Goal: Communication & Community: Participate in discussion

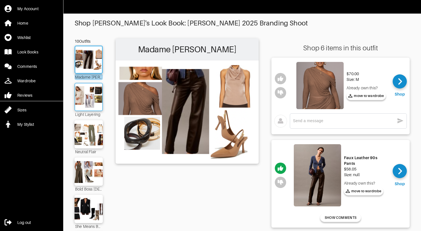
click at [92, 100] on img at bounding box center [88, 97] width 31 height 22
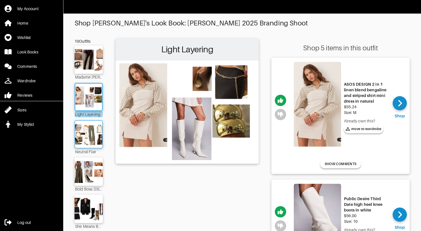
click at [85, 134] on img at bounding box center [88, 135] width 31 height 22
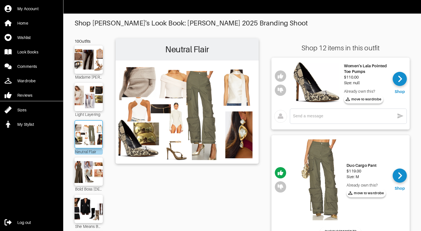
click at [85, 135] on img at bounding box center [88, 135] width 31 height 22
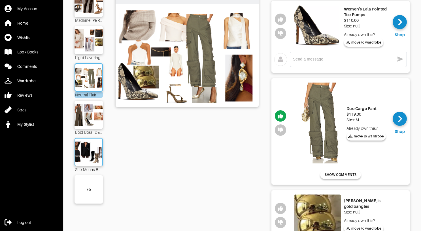
scroll to position [58, 0]
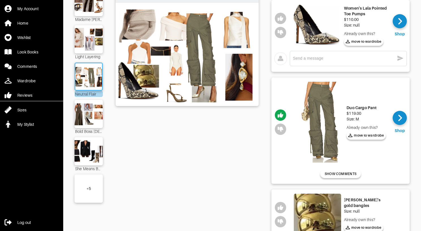
click at [82, 179] on div "+ 5" at bounding box center [88, 189] width 28 height 28
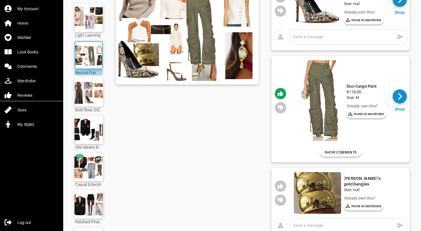
scroll to position [78, 0]
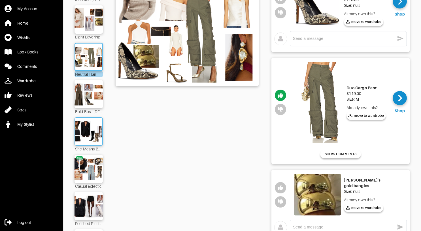
click at [92, 140] on img at bounding box center [88, 132] width 31 height 22
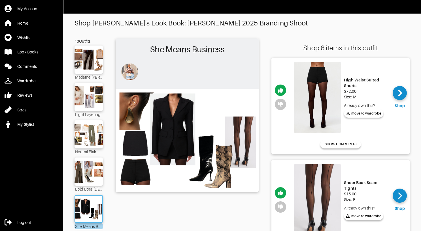
click at [310, 74] on img at bounding box center [317, 97] width 47 height 71
click at [349, 145] on span "SHOW COMMENTS" at bounding box center [340, 144] width 32 height 5
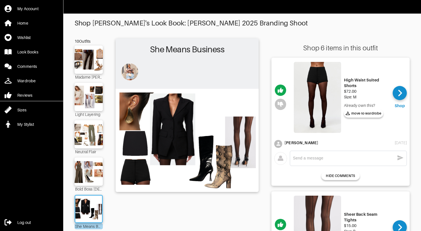
click at [319, 159] on textarea at bounding box center [344, 158] width 102 height 5
type textarea "Ordered!"
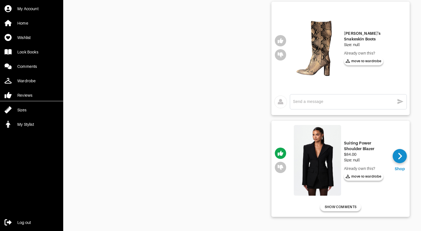
scroll to position [518, 0]
click at [335, 205] on span "SHOW COMMENTS" at bounding box center [340, 207] width 32 height 5
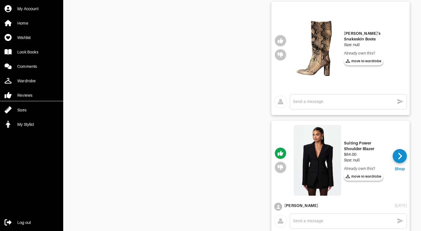
click at [311, 217] on div "x" at bounding box center [348, 221] width 111 height 9
type textarea "Ordered!"
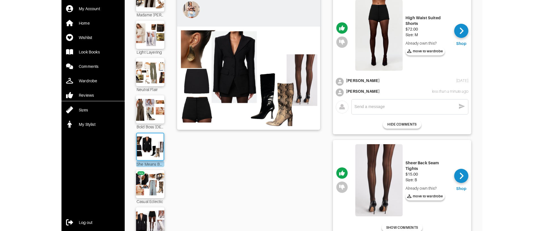
scroll to position [70, 0]
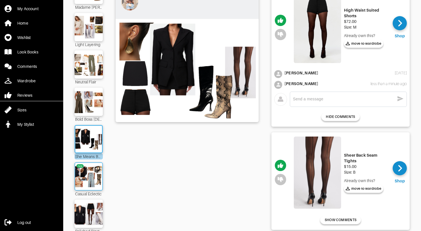
click at [92, 181] on img at bounding box center [88, 177] width 31 height 22
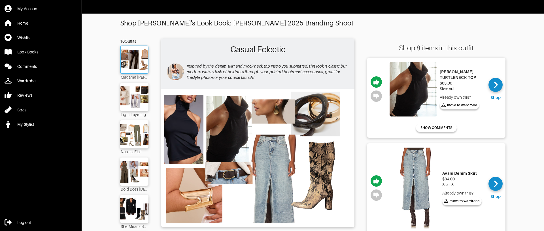
click at [131, 70] on img at bounding box center [134, 60] width 31 height 22
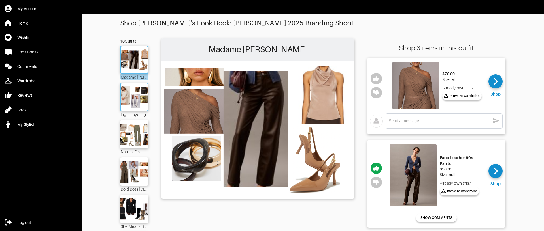
click at [139, 93] on img at bounding box center [134, 97] width 31 height 22
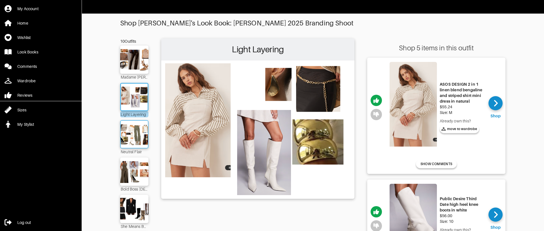
click at [133, 130] on img at bounding box center [134, 135] width 31 height 22
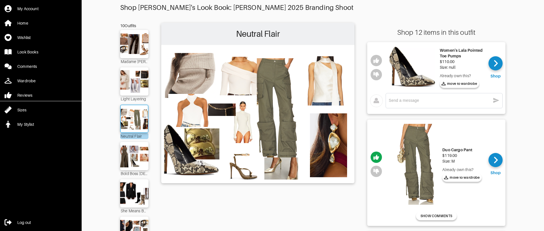
scroll to position [21, 0]
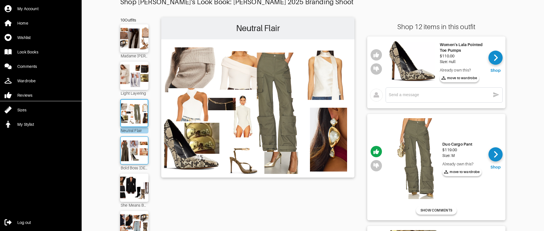
click at [135, 145] on img at bounding box center [134, 151] width 31 height 22
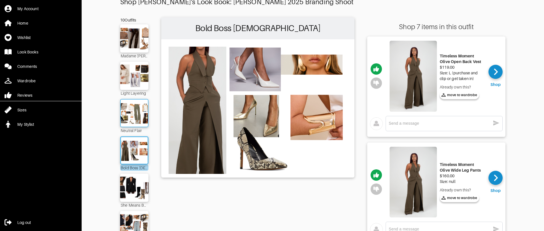
click at [135, 113] on img at bounding box center [134, 113] width 31 height 22
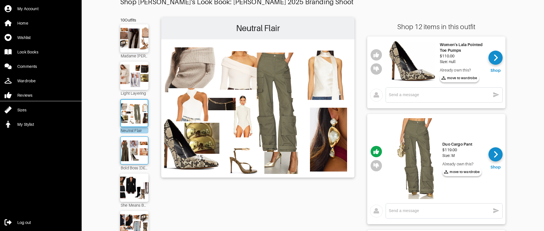
click at [135, 154] on img at bounding box center [134, 151] width 31 height 22
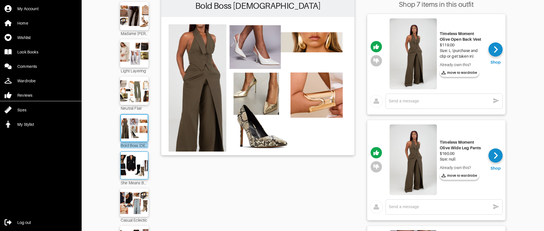
scroll to position [34, 0]
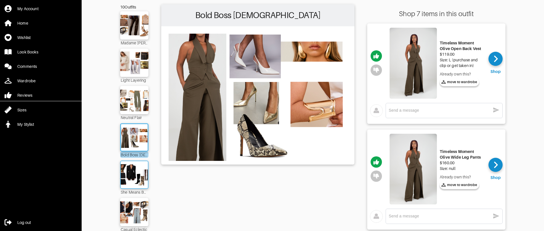
click at [140, 171] on img at bounding box center [134, 175] width 31 height 22
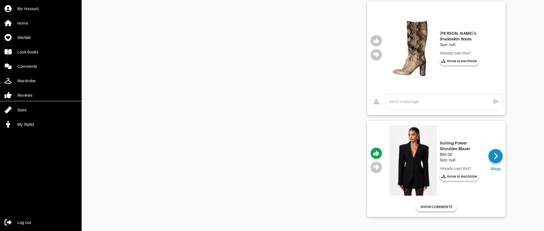
scroll to position [475, 0]
click at [407, 145] on img at bounding box center [412, 160] width 47 height 71
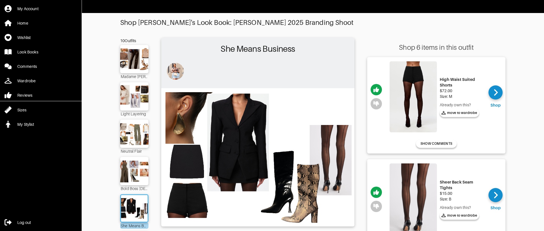
scroll to position [33, 0]
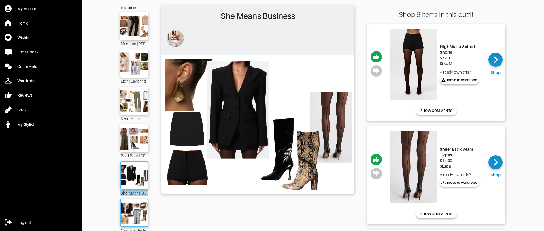
click at [130, 210] on img at bounding box center [134, 213] width 31 height 22
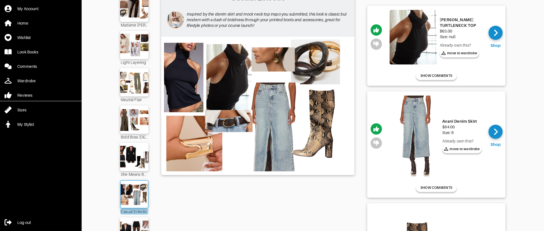
scroll to position [54, 0]
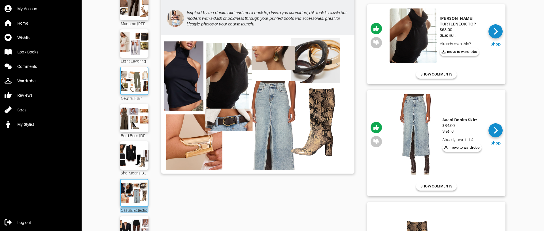
click at [132, 87] on img at bounding box center [134, 81] width 31 height 22
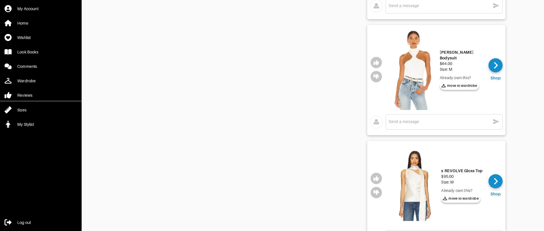
scroll to position [604, 0]
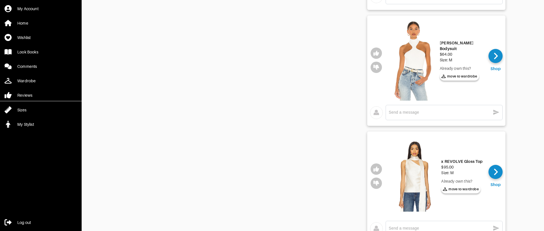
click at [413, 172] on img at bounding box center [414, 176] width 47 height 81
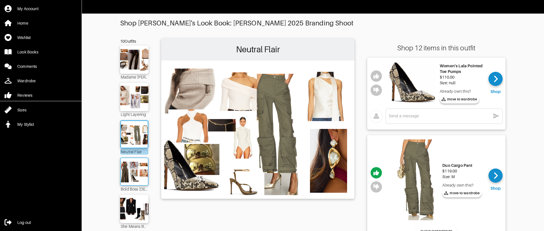
scroll to position [0, 0]
click at [144, 65] on img at bounding box center [134, 60] width 31 height 22
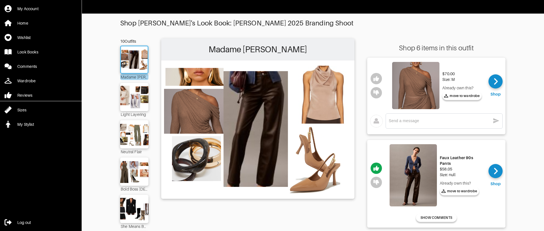
click at [332, 87] on img at bounding box center [257, 129] width 187 height 132
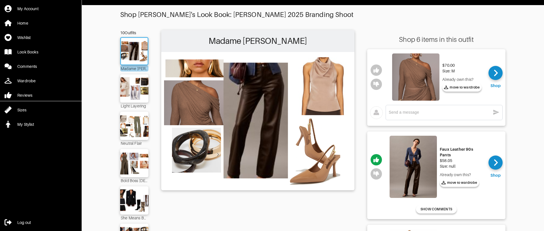
scroll to position [7, 0]
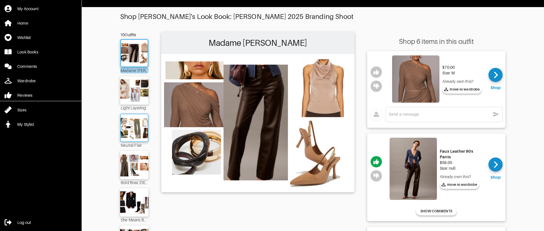
click at [130, 130] on img at bounding box center [134, 128] width 31 height 22
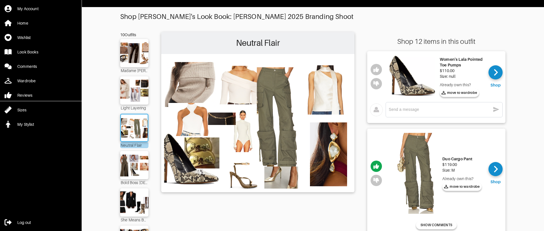
click at [420, 152] on img at bounding box center [415, 173] width 47 height 81
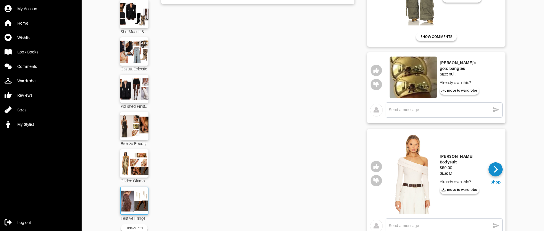
scroll to position [199, 0]
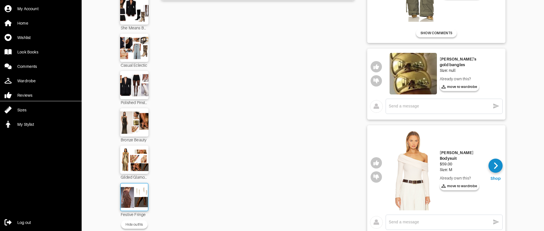
click at [125, 193] on img at bounding box center [134, 198] width 31 height 22
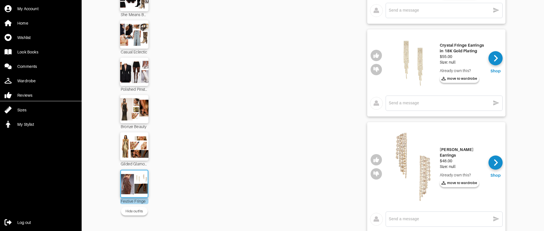
scroll to position [211, 0]
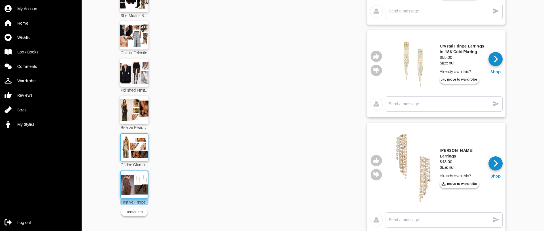
click at [138, 157] on img at bounding box center [134, 148] width 31 height 22
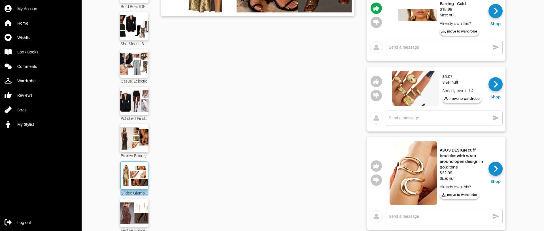
scroll to position [183, 0]
click at [140, 148] on img at bounding box center [134, 138] width 31 height 22
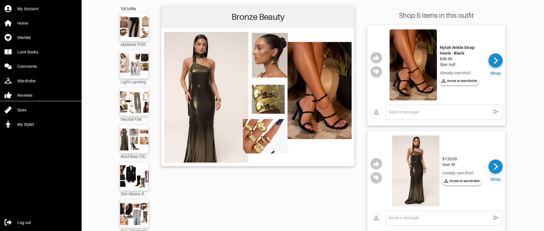
scroll to position [32, 0]
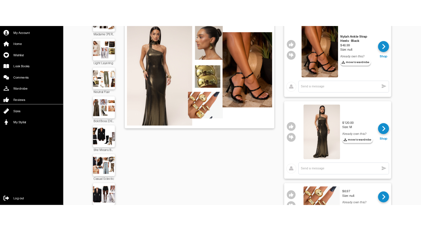
scroll to position [67, 0]
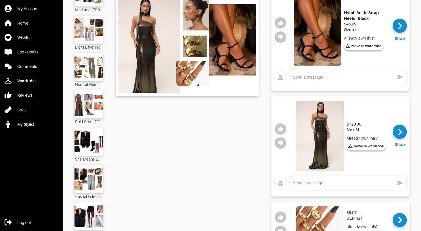
click at [172, 156] on div "Bronze Beauty" at bounding box center [187, 209] width 143 height 476
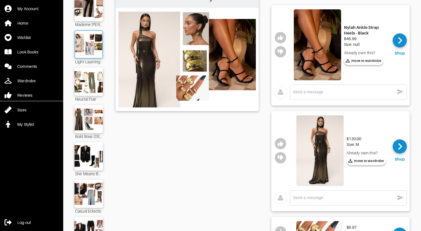
scroll to position [55, 0]
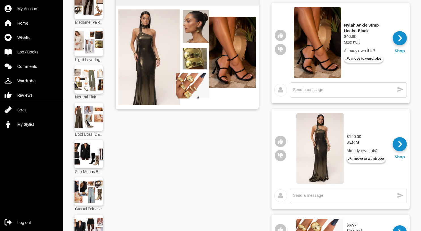
click at [90, 100] on div "Neutral Flair" at bounding box center [88, 97] width 28 height 6
click at [91, 89] on img at bounding box center [88, 80] width 31 height 22
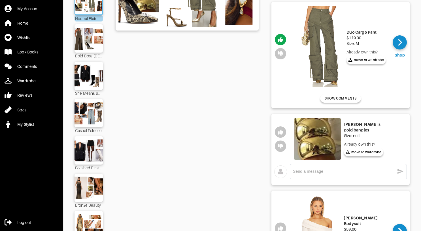
scroll to position [136, 0]
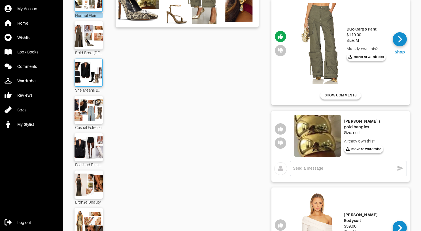
click at [95, 79] on img at bounding box center [88, 73] width 31 height 22
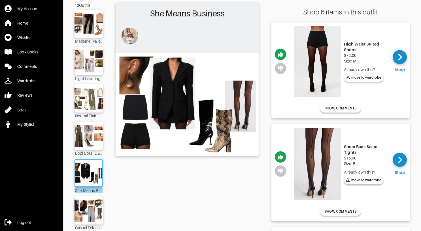
scroll to position [36, 0]
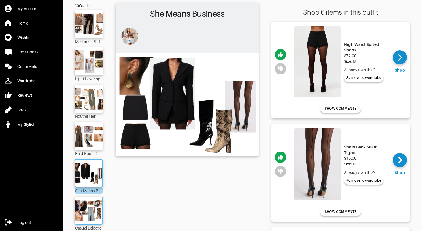
click at [81, 211] on img at bounding box center [88, 211] width 31 height 22
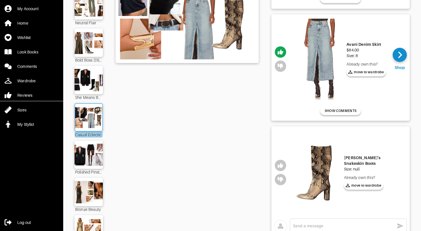
scroll to position [144, 0]
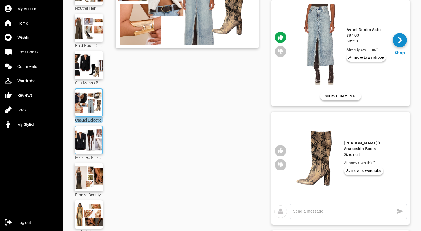
click at [93, 152] on div at bounding box center [88, 140] width 28 height 28
